Goal: Task Accomplishment & Management: Complete application form

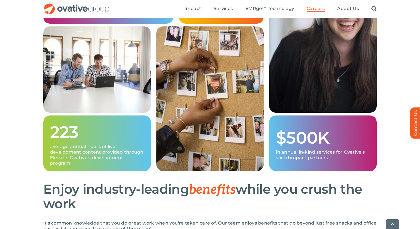
scroll to position [238, 0]
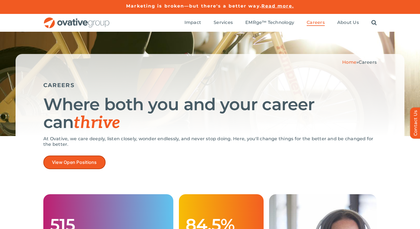
click at [74, 159] on link "View Open Positions" at bounding box center [74, 162] width 62 height 14
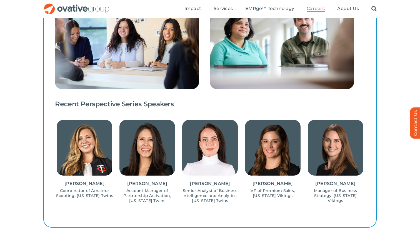
scroll to position [500, 0]
